Goal: Transaction & Acquisition: Purchase product/service

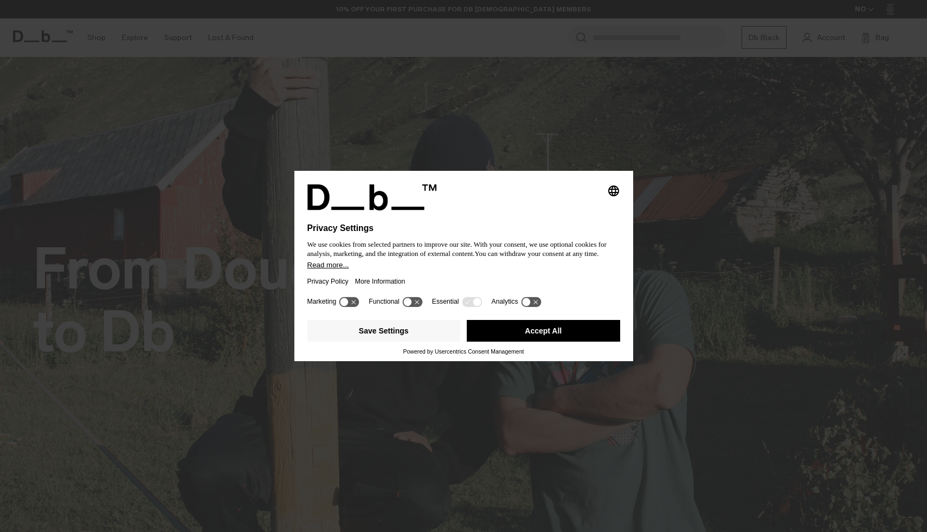
click at [517, 143] on div "Selecting an option will immediately change the language Privacy Settings We us…" at bounding box center [463, 266] width 927 height 532
click at [483, 342] on button "Accept All" at bounding box center [543, 331] width 153 height 22
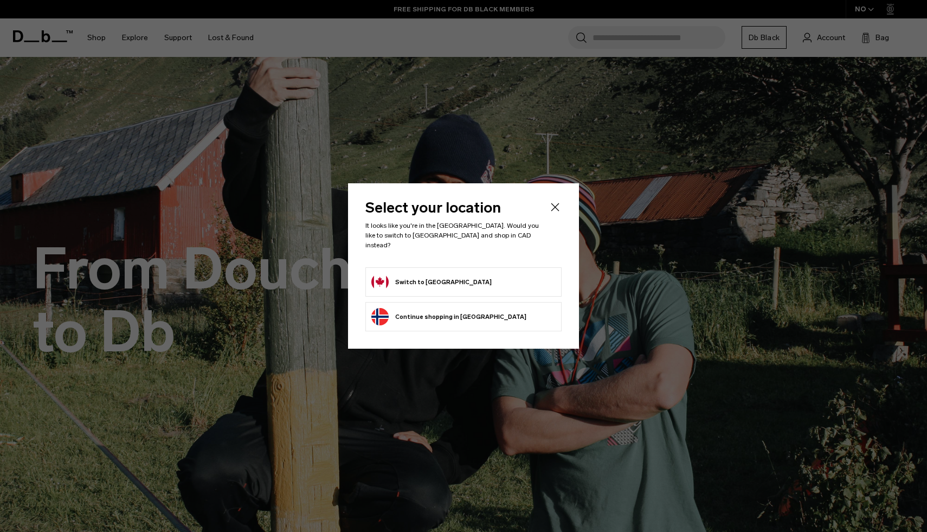
click at [455, 279] on form "Switch to Canada" at bounding box center [463, 281] width 184 height 17
click at [391, 279] on button "Switch to Canada" at bounding box center [431, 281] width 120 height 17
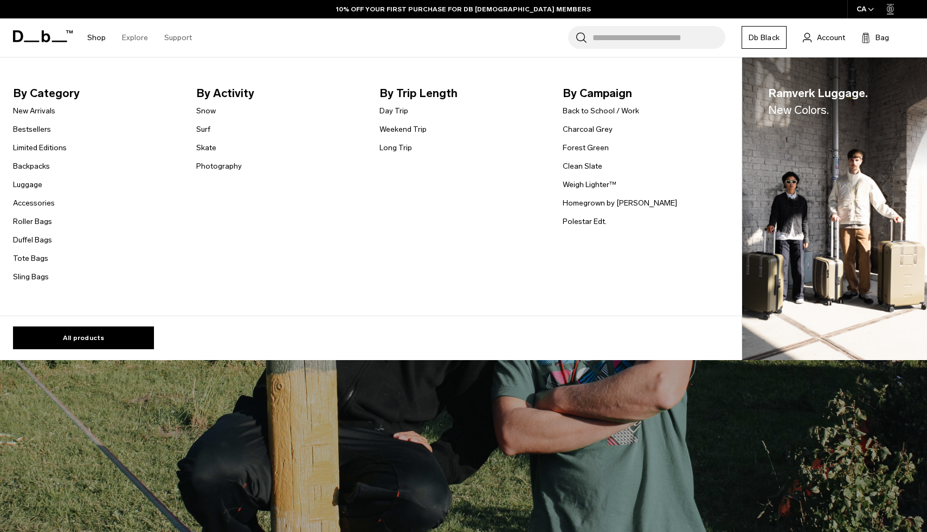
click at [98, 42] on link "Shop" at bounding box center [96, 37] width 18 height 38
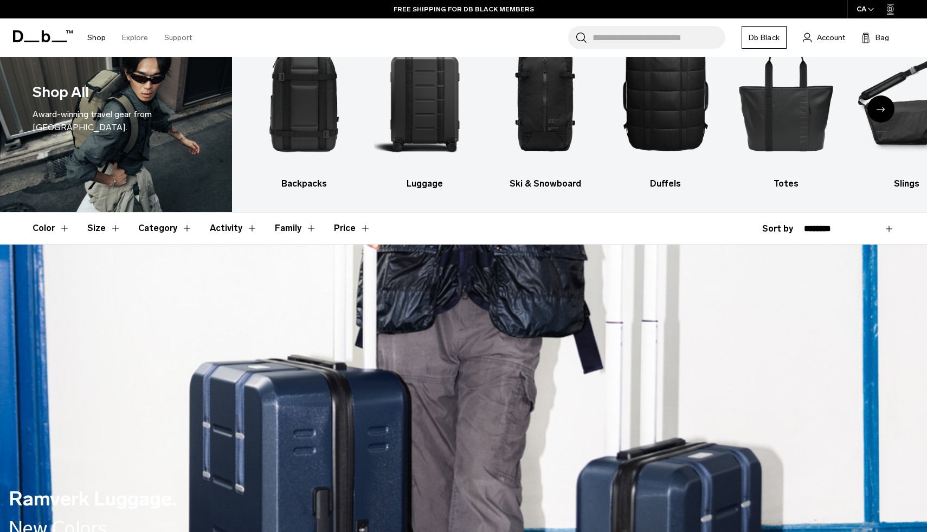
scroll to position [42, 0]
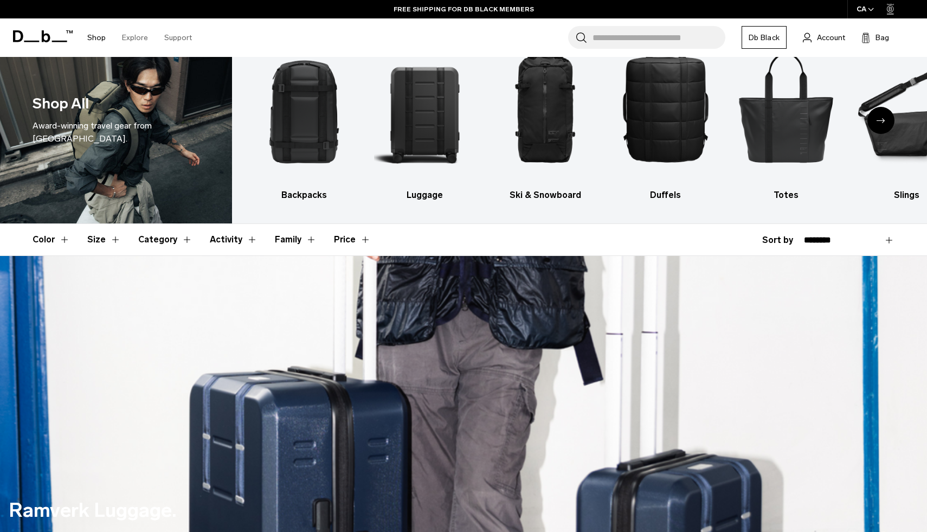
click at [96, 38] on link "Shop" at bounding box center [96, 37] width 18 height 38
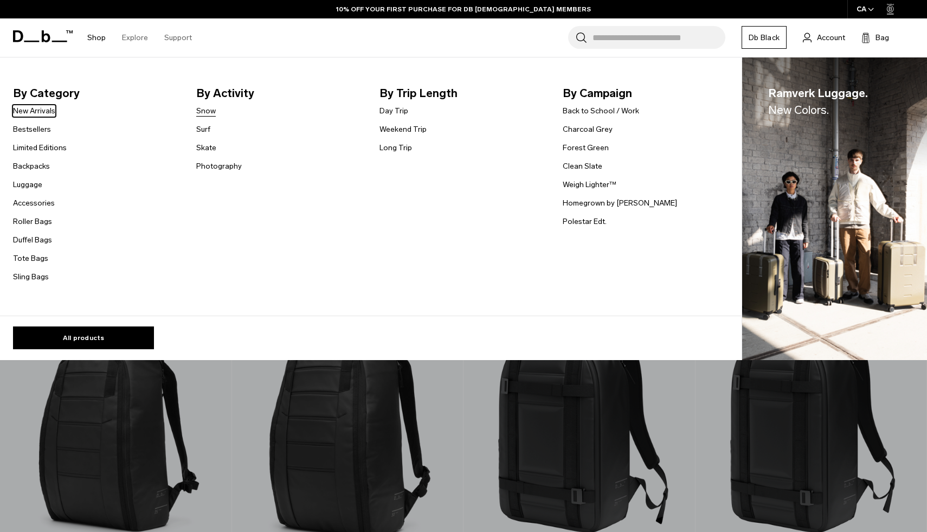
click at [201, 110] on link "Snow" at bounding box center [206, 110] width 20 height 11
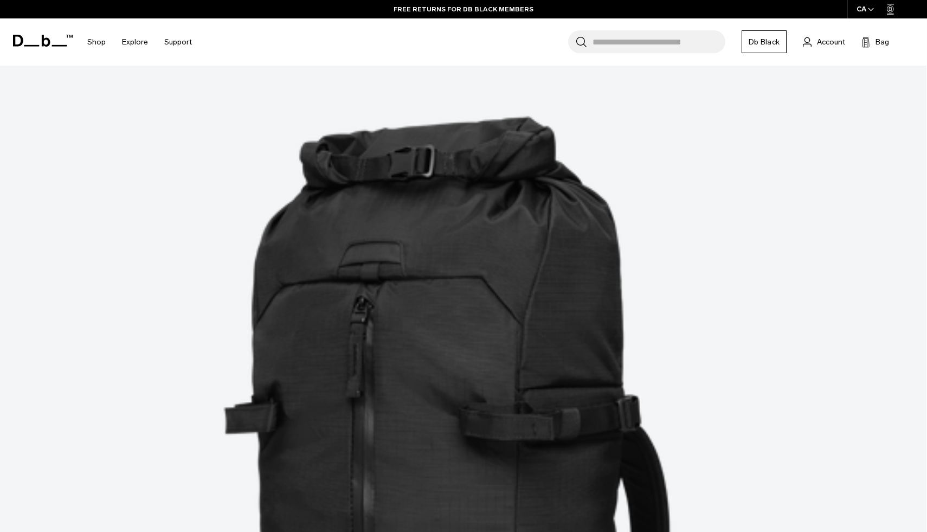
scroll to position [1363, 0]
